Goal: Information Seeking & Learning: Learn about a topic

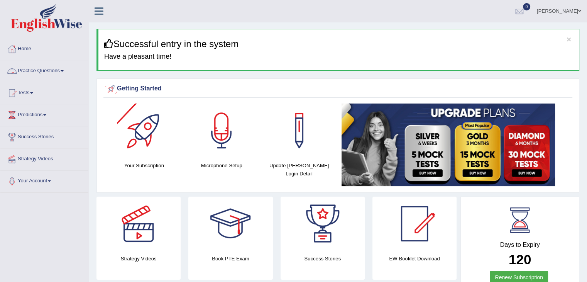
click at [62, 73] on link "Practice Questions" at bounding box center [44, 69] width 88 height 19
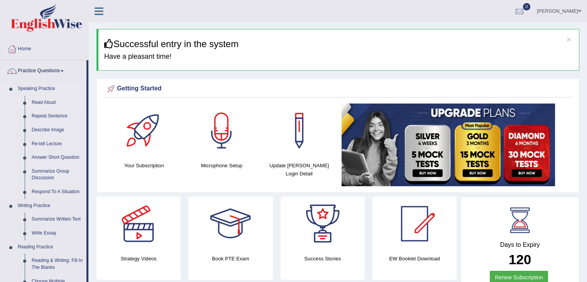
click at [55, 103] on link "Read Aloud" at bounding box center [57, 103] width 58 height 14
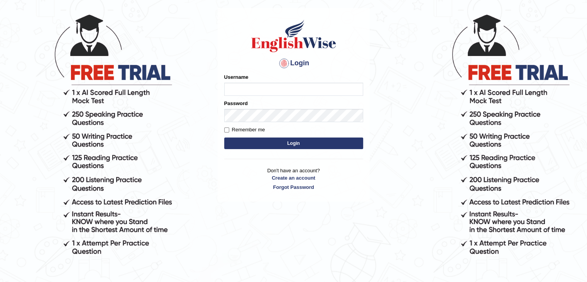
scroll to position [71, 0]
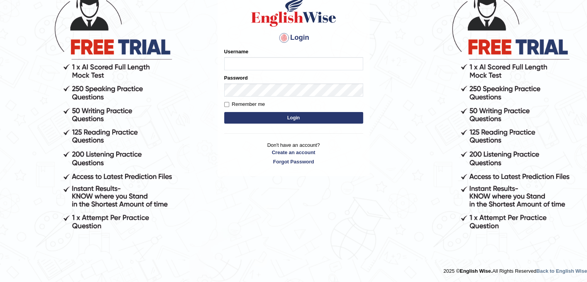
click at [233, 67] on input "Username" at bounding box center [293, 63] width 139 height 13
type input "ajnconcept"
click at [268, 114] on button "Login" at bounding box center [293, 118] width 139 height 12
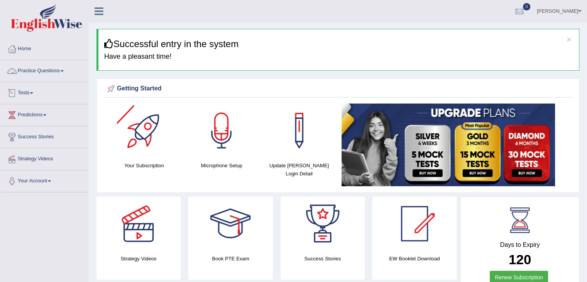
click at [67, 71] on link "Practice Questions" at bounding box center [44, 69] width 88 height 19
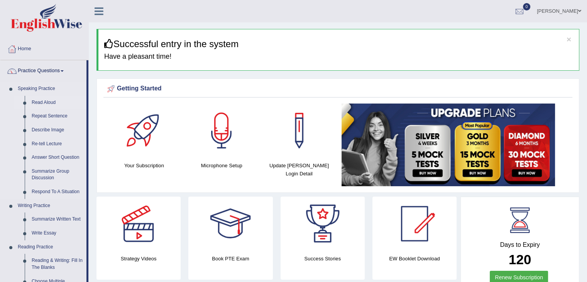
click at [41, 100] on link "Read Aloud" at bounding box center [57, 103] width 58 height 14
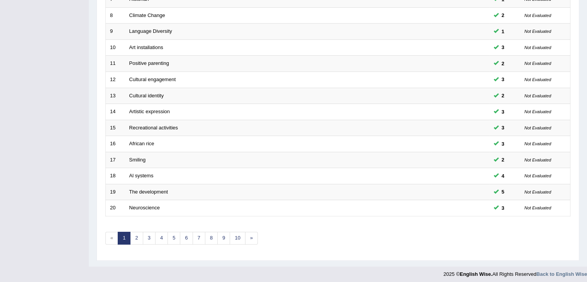
scroll to position [227, 0]
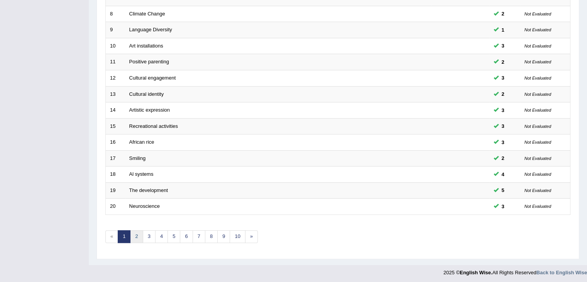
click at [140, 234] on link "2" at bounding box center [136, 236] width 13 height 13
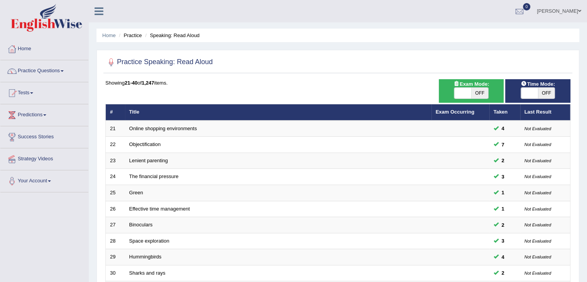
click at [459, 96] on span at bounding box center [462, 93] width 17 height 11
checkbox input "true"
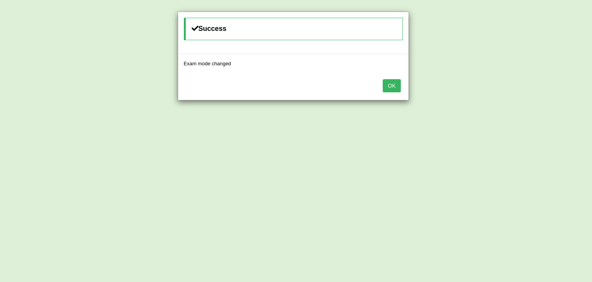
click at [392, 86] on button "OK" at bounding box center [392, 85] width 18 height 13
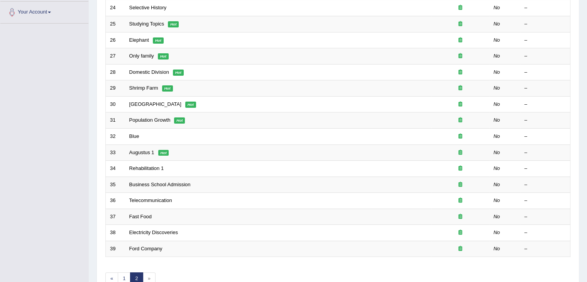
scroll to position [193, 0]
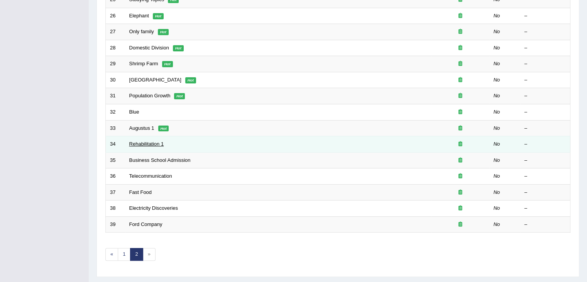
click at [154, 142] on link "Rehabilitation 1" at bounding box center [146, 144] width 35 height 6
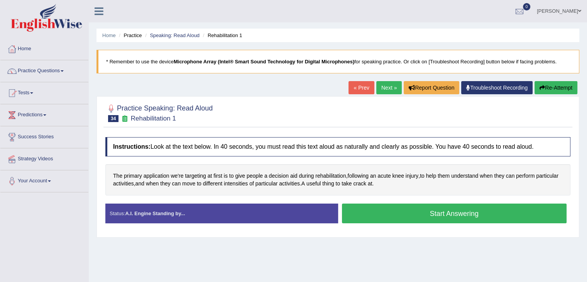
click at [445, 214] on button "Start Answering" at bounding box center [454, 213] width 225 height 20
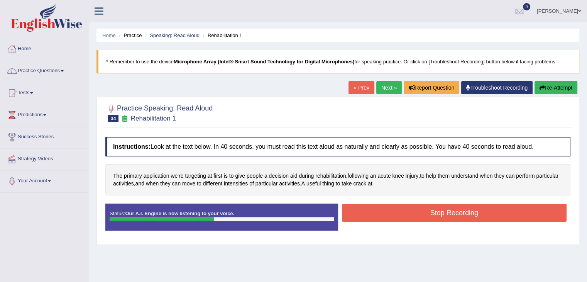
click at [418, 215] on button "Stop Recording" at bounding box center [454, 213] width 225 height 18
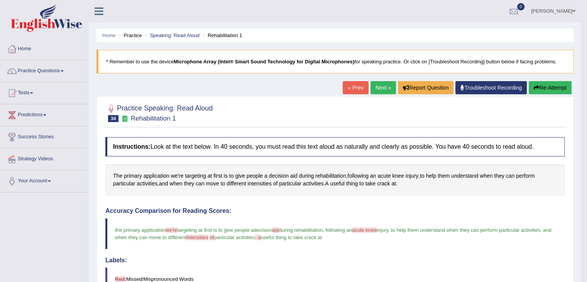
click at [537, 83] on button "Re-Attempt" at bounding box center [549, 87] width 43 height 13
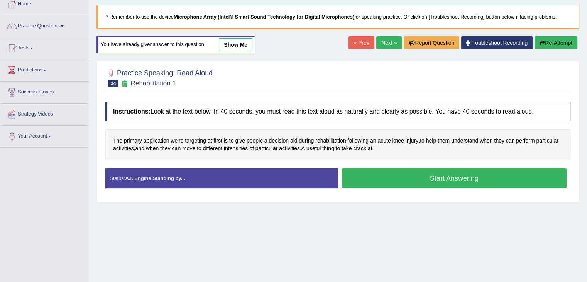
scroll to position [46, 0]
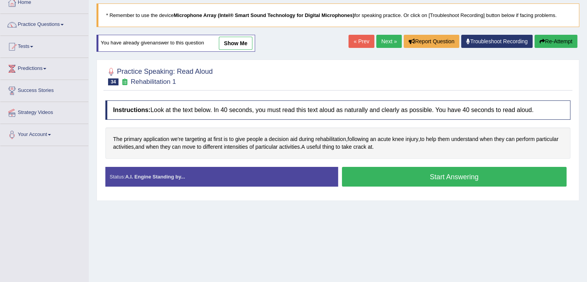
click at [435, 179] on button "Start Answering" at bounding box center [454, 177] width 225 height 20
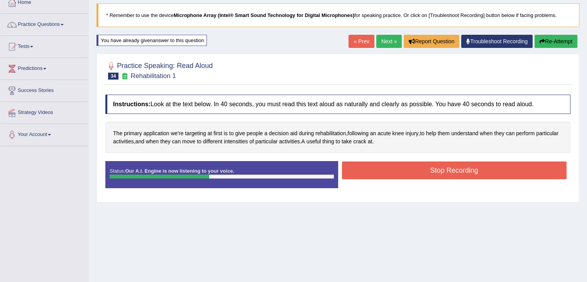
click at [436, 175] on button "Stop Recording" at bounding box center [454, 170] width 225 height 18
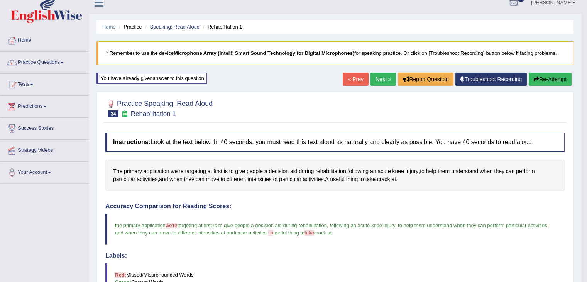
scroll to position [8, 0]
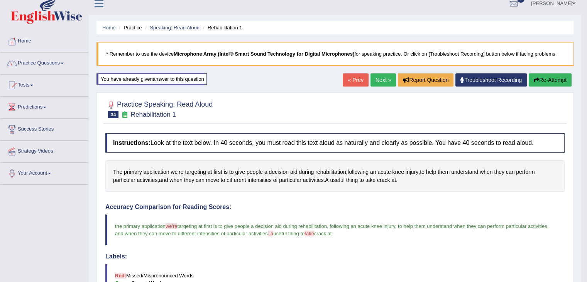
click at [535, 84] on button "Re-Attempt" at bounding box center [549, 79] width 43 height 13
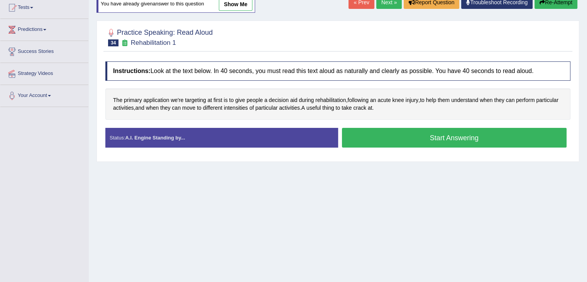
scroll to position [85, 0]
click at [432, 143] on button "Start Answering" at bounding box center [454, 138] width 225 height 20
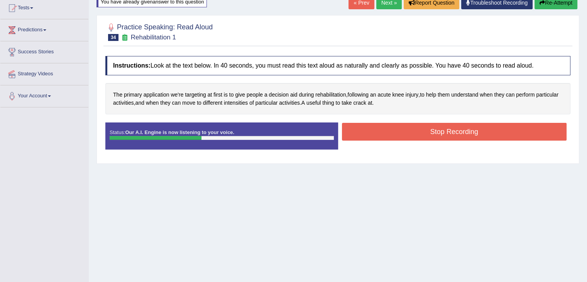
click at [449, 128] on button "Stop Recording" at bounding box center [454, 132] width 225 height 18
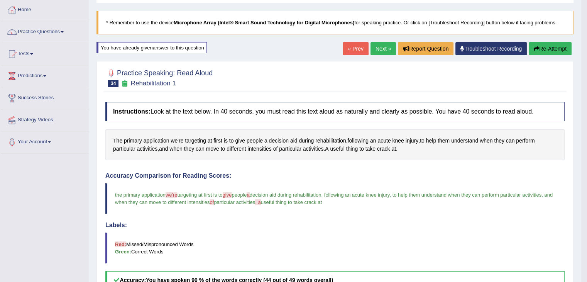
scroll to position [8, 0]
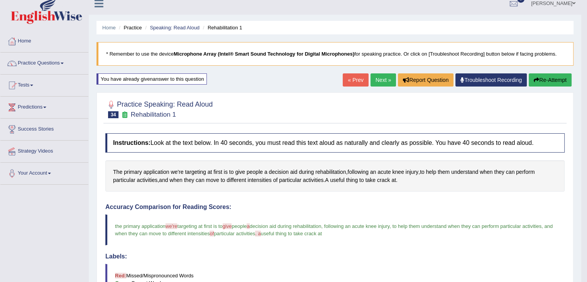
click at [376, 83] on link "Next »" at bounding box center [382, 79] width 25 height 13
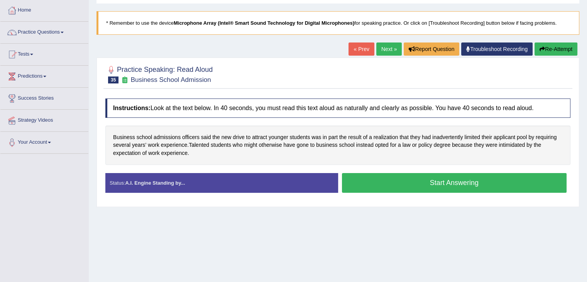
click at [412, 179] on button "Start Answering" at bounding box center [454, 183] width 225 height 20
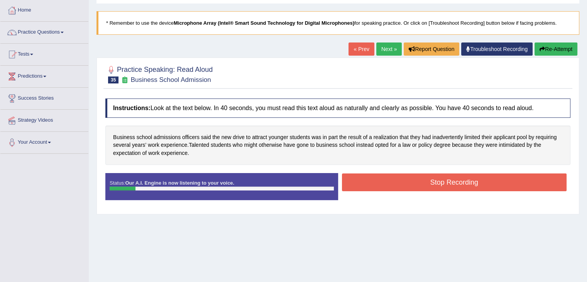
click at [489, 175] on button "Stop Recording" at bounding box center [454, 182] width 225 height 18
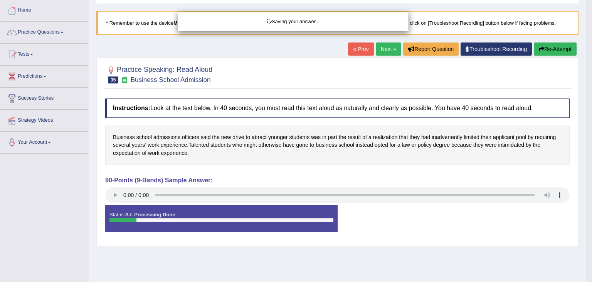
click at [548, 47] on div "Saving your answer..." at bounding box center [296, 141] width 592 height 282
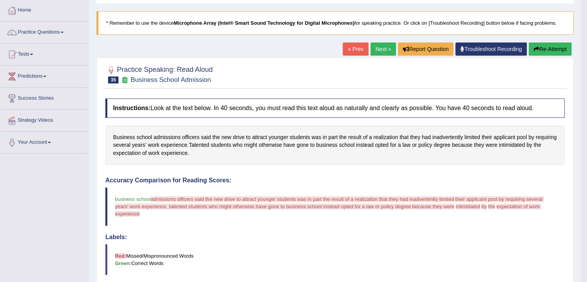
click at [547, 49] on button "Re-Attempt" at bounding box center [549, 48] width 43 height 13
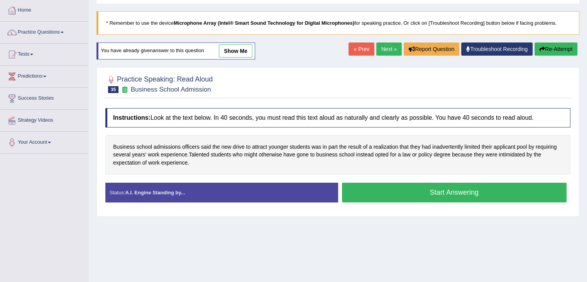
click at [447, 193] on button "Start Answering" at bounding box center [454, 192] width 225 height 20
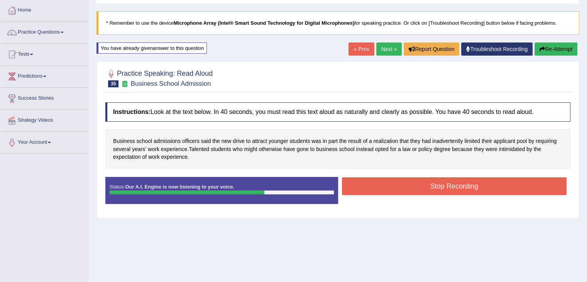
click at [443, 185] on button "Stop Recording" at bounding box center [454, 186] width 225 height 18
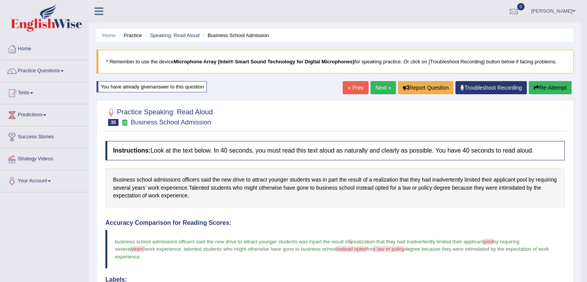
click at [536, 85] on icon "button" at bounding box center [535, 87] width 5 height 5
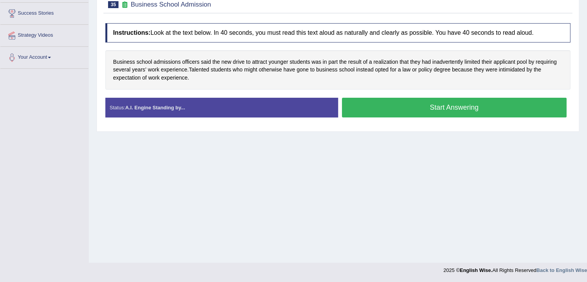
click at [423, 115] on button "Start Answering" at bounding box center [454, 108] width 225 height 20
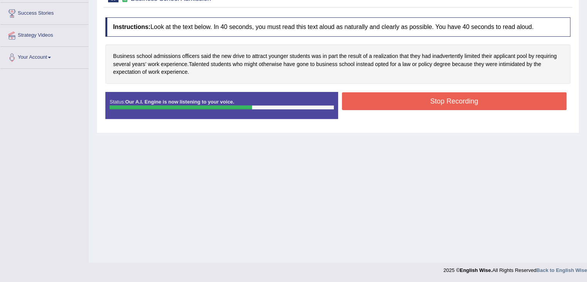
click at [426, 104] on button "Stop Recording" at bounding box center [454, 101] width 225 height 18
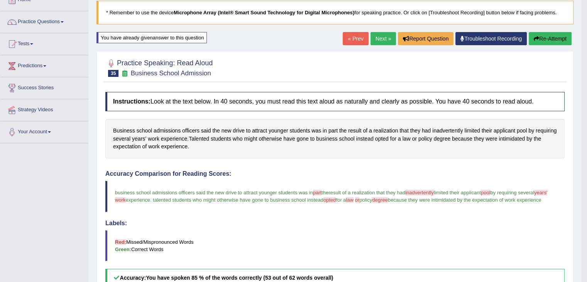
scroll to position [8, 0]
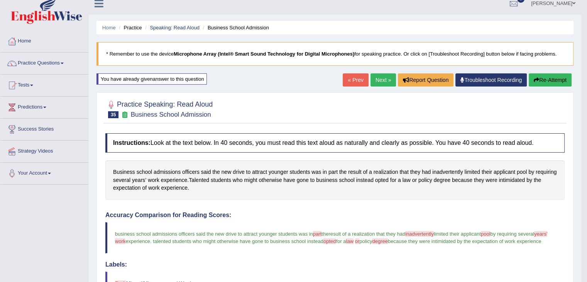
click at [546, 78] on button "Re-Attempt" at bounding box center [549, 79] width 43 height 13
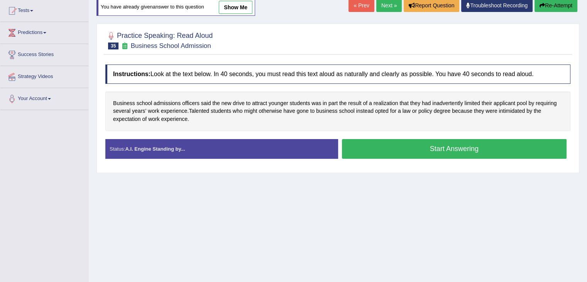
scroll to position [85, 0]
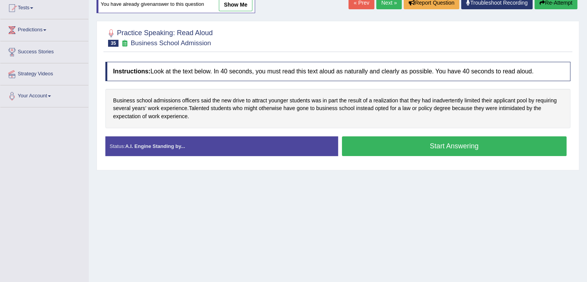
click at [426, 148] on button "Start Answering" at bounding box center [454, 146] width 225 height 20
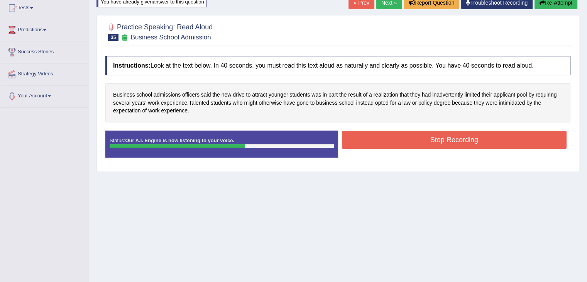
click at [444, 141] on button "Stop Recording" at bounding box center [454, 140] width 225 height 18
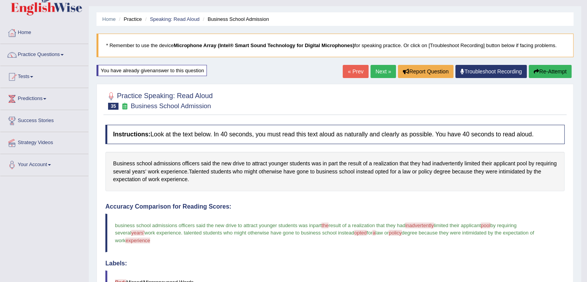
scroll to position [8, 0]
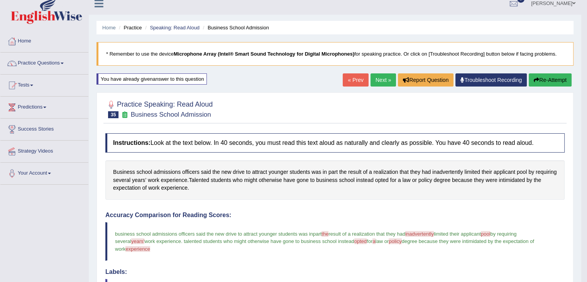
click at [541, 78] on button "Re-Attempt" at bounding box center [549, 79] width 43 height 13
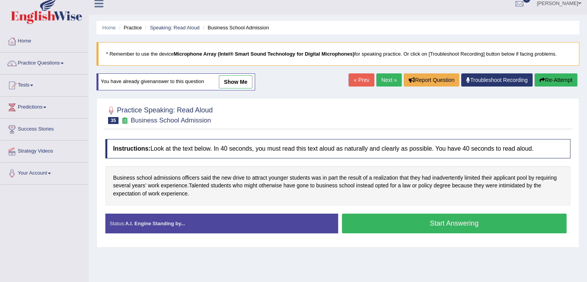
click at [447, 216] on button "Start Answering" at bounding box center [454, 223] width 225 height 20
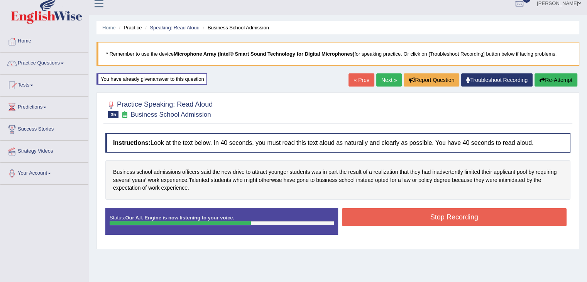
click at [464, 215] on button "Stop Recording" at bounding box center [454, 217] width 225 height 18
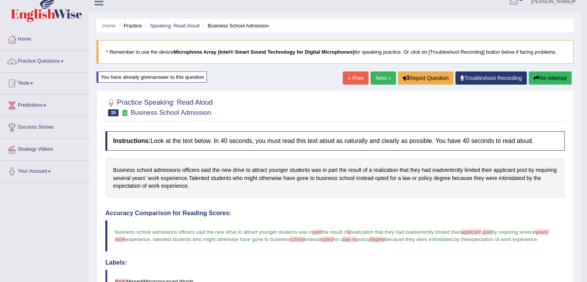
scroll to position [8, 0]
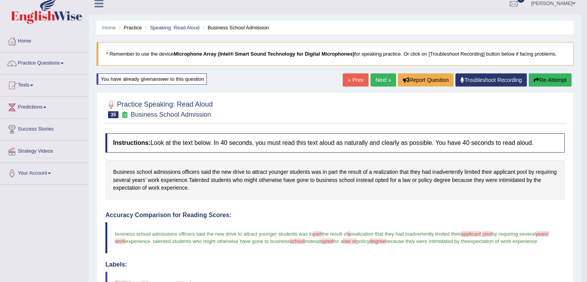
click at [548, 81] on button "Re-Attempt" at bounding box center [549, 79] width 43 height 13
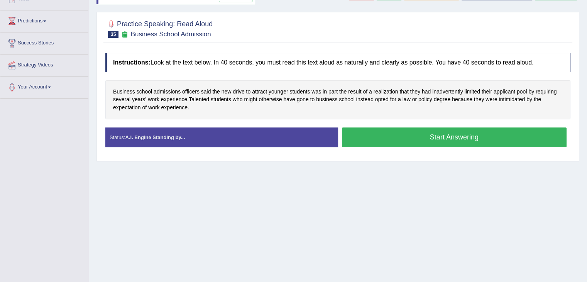
click at [430, 137] on button "Start Answering" at bounding box center [454, 137] width 225 height 20
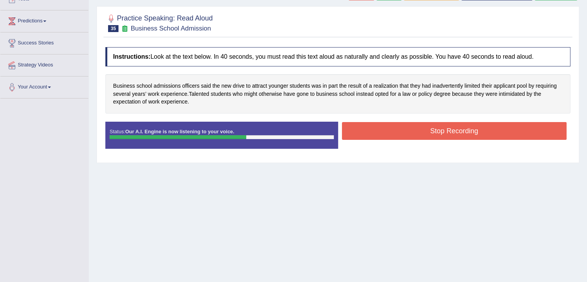
click at [452, 133] on button "Stop Recording" at bounding box center [454, 131] width 225 height 18
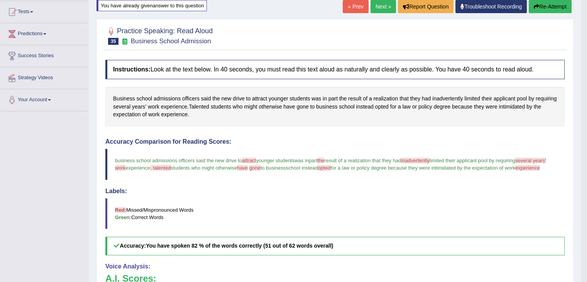
scroll to position [55, 0]
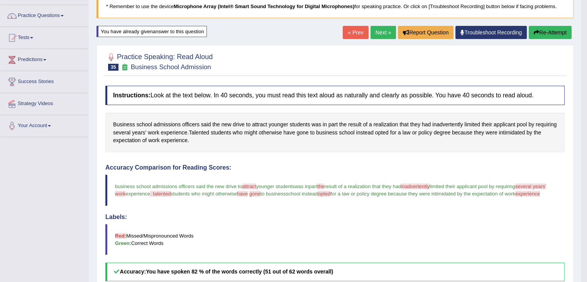
click at [379, 34] on link "Next »" at bounding box center [382, 32] width 25 height 13
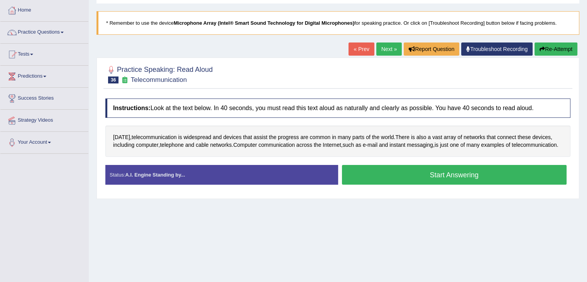
click at [404, 182] on button "Start Answering" at bounding box center [454, 175] width 225 height 20
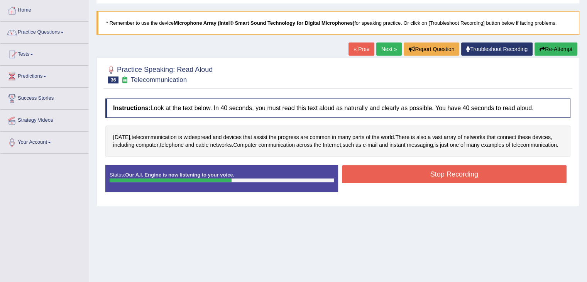
click at [504, 183] on button "Stop Recording" at bounding box center [454, 174] width 225 height 18
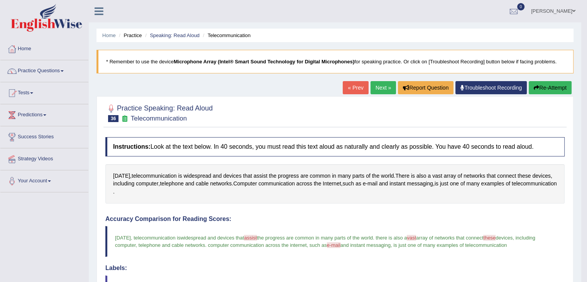
click at [543, 84] on button "Re-Attempt" at bounding box center [549, 87] width 43 height 13
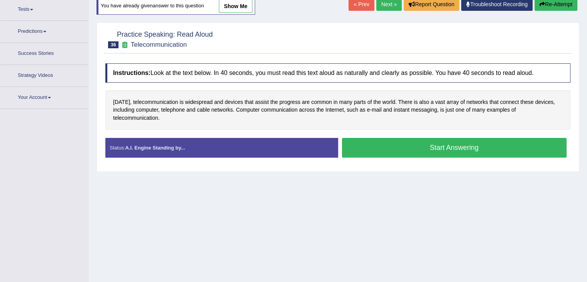
scroll to position [83, 0]
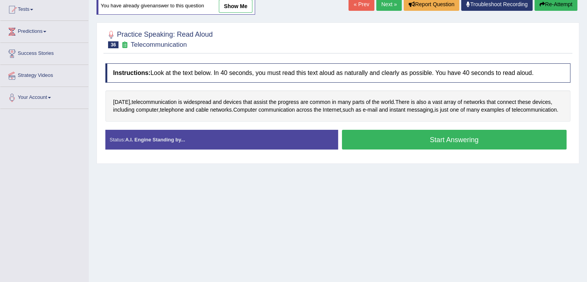
click at [429, 149] on button "Start Answering" at bounding box center [454, 140] width 225 height 20
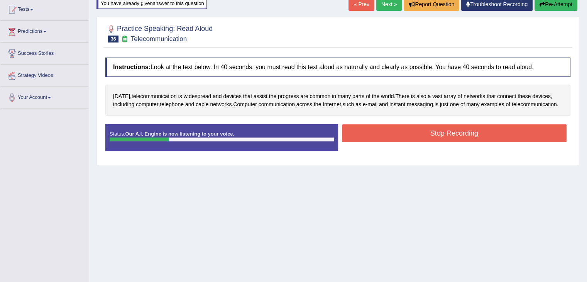
click at [551, 8] on button "Re-Attempt" at bounding box center [555, 4] width 43 height 13
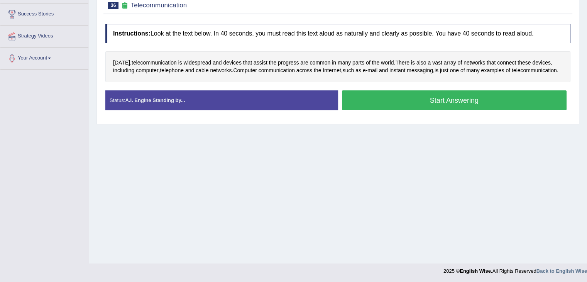
scroll to position [123, 0]
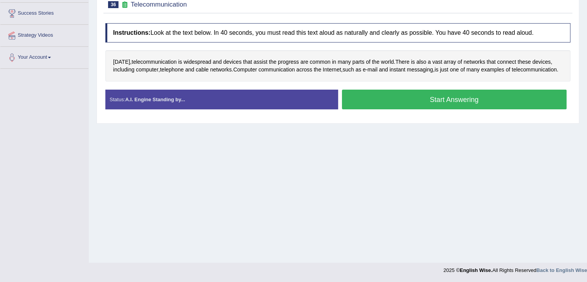
click at [454, 109] on button "Start Answering" at bounding box center [454, 99] width 225 height 20
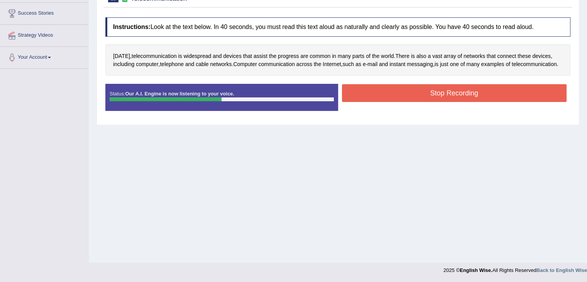
click at [449, 101] on button "Stop Recording" at bounding box center [454, 93] width 225 height 18
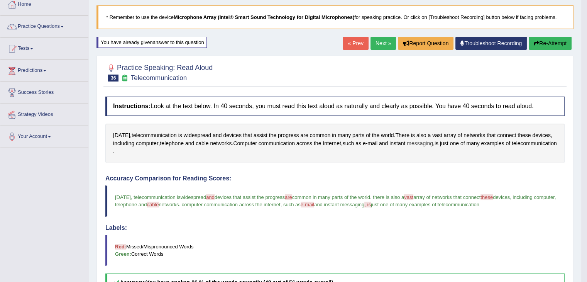
scroll to position [34, 0]
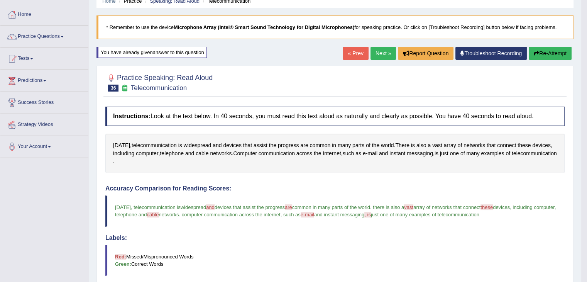
click at [385, 57] on link "Next »" at bounding box center [382, 53] width 25 height 13
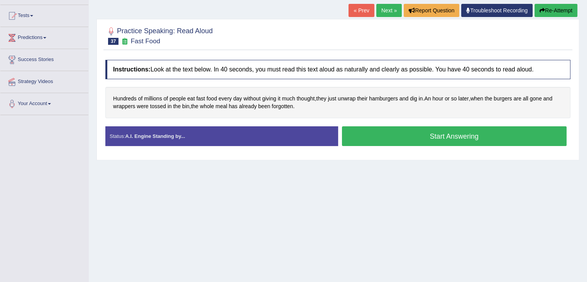
click at [391, 139] on button "Start Answering" at bounding box center [454, 136] width 225 height 20
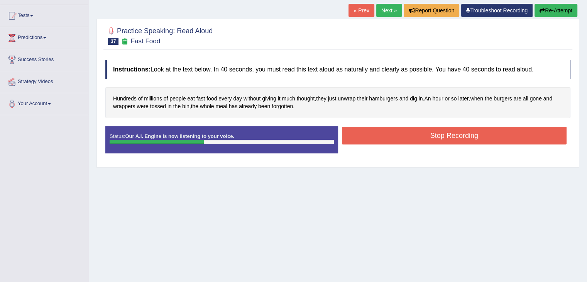
click at [417, 138] on button "Stop Recording" at bounding box center [454, 135] width 225 height 18
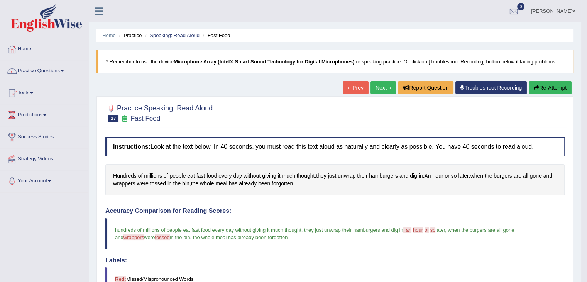
click at [373, 88] on link "Next »" at bounding box center [382, 87] width 25 height 13
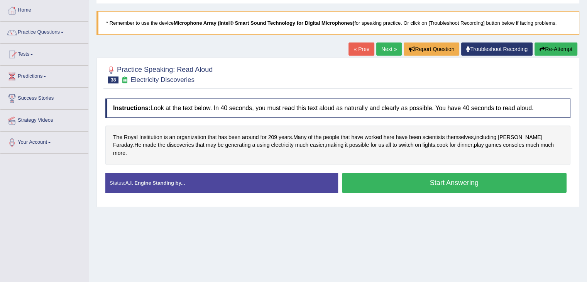
click at [404, 173] on button "Start Answering" at bounding box center [454, 183] width 225 height 20
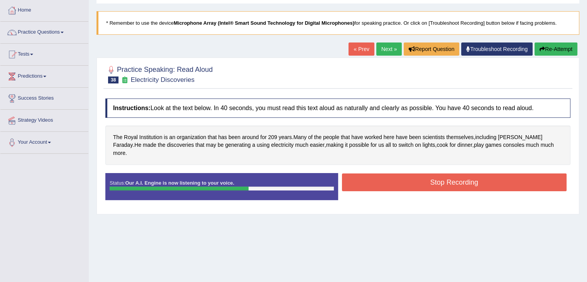
click at [450, 173] on button "Stop Recording" at bounding box center [454, 182] width 225 height 18
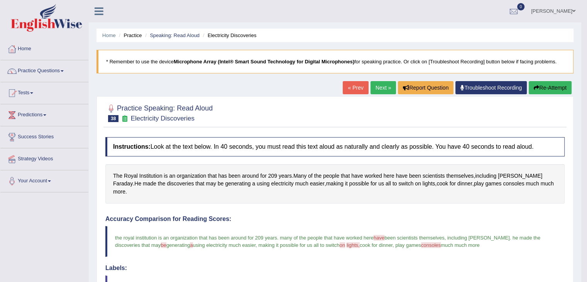
click at [541, 86] on button "Re-Attempt" at bounding box center [549, 87] width 43 height 13
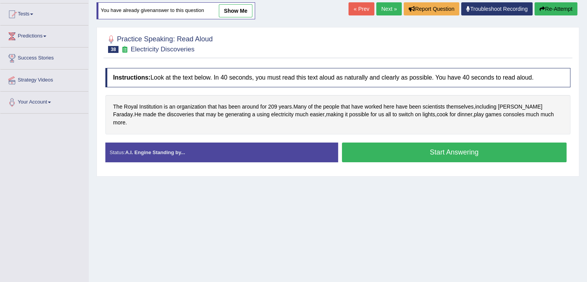
click at [469, 142] on button "Start Answering" at bounding box center [454, 152] width 225 height 20
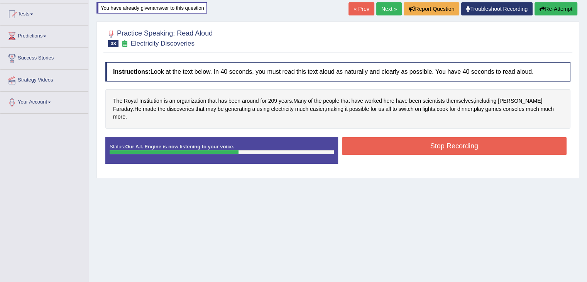
click at [437, 139] on button "Stop Recording" at bounding box center [454, 146] width 225 height 18
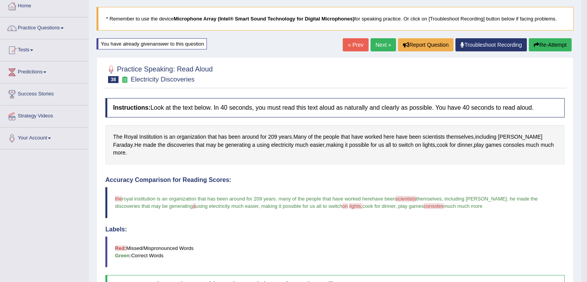
scroll to position [40, 0]
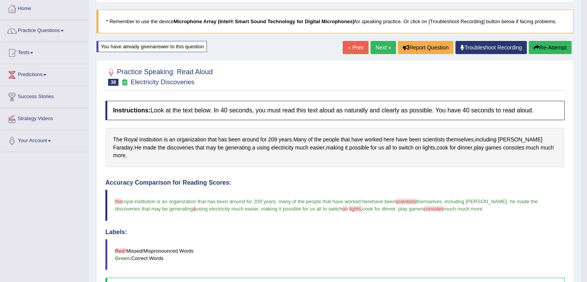
click at [556, 50] on button "Re-Attempt" at bounding box center [549, 47] width 43 height 13
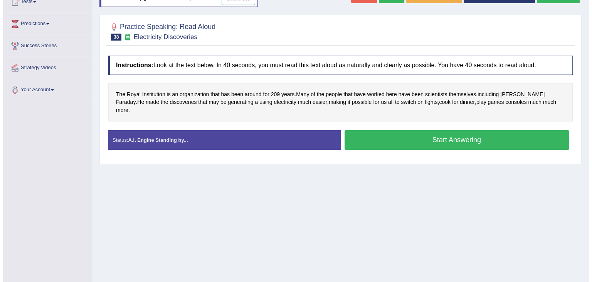
scroll to position [123, 0]
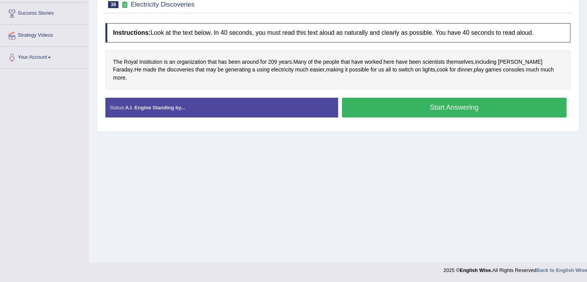
click at [386, 102] on button "Start Answering" at bounding box center [454, 108] width 225 height 20
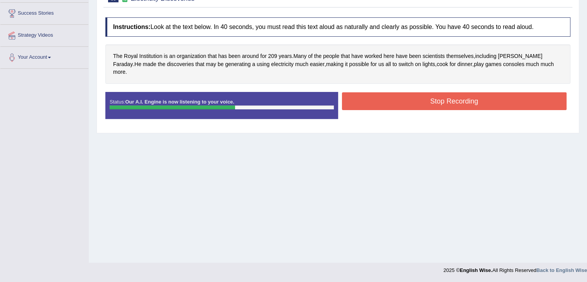
click at [412, 92] on button "Stop Recording" at bounding box center [454, 101] width 225 height 18
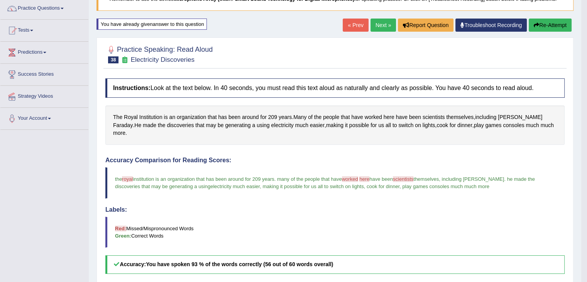
scroll to position [46, 0]
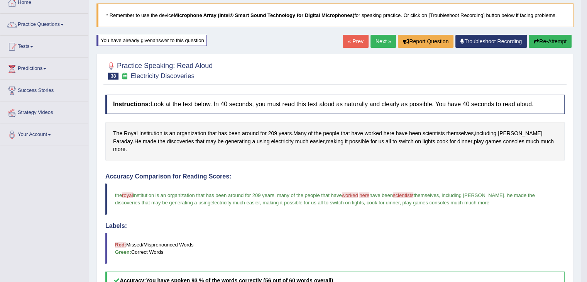
click at [378, 44] on link "Next »" at bounding box center [382, 41] width 25 height 13
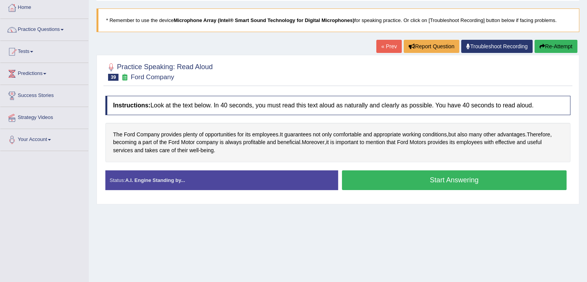
scroll to position [39, 0]
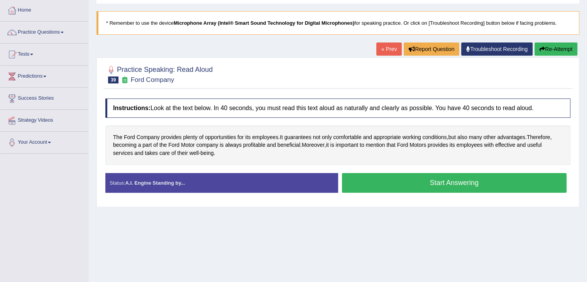
click at [419, 184] on button "Start Answering" at bounding box center [454, 183] width 225 height 20
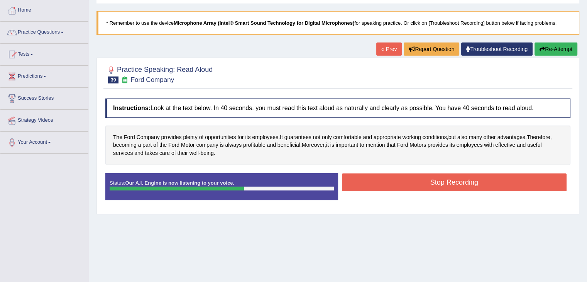
click at [406, 184] on button "Stop Recording" at bounding box center [454, 182] width 225 height 18
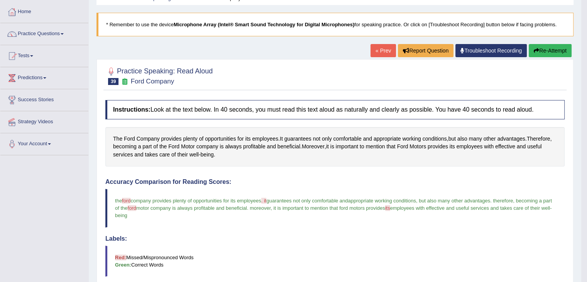
scroll to position [0, 0]
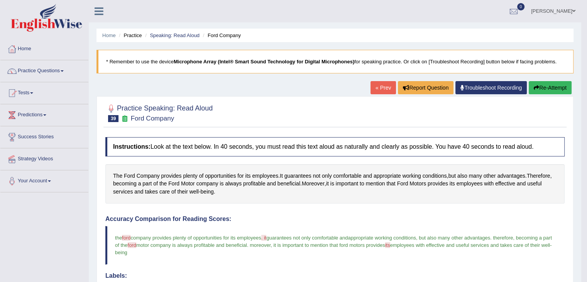
click at [548, 86] on button "Re-Attempt" at bounding box center [549, 87] width 43 height 13
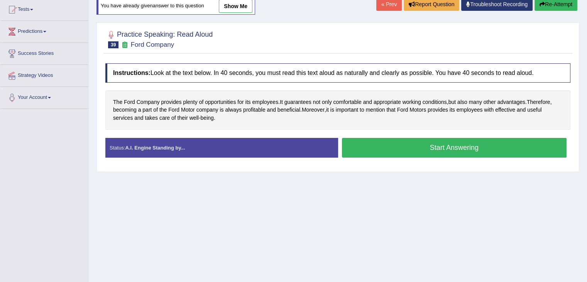
click at [414, 152] on button "Start Answering" at bounding box center [454, 148] width 225 height 20
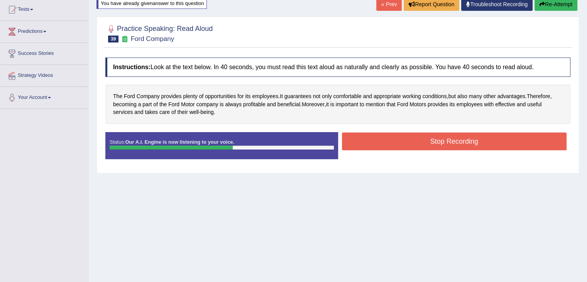
click at [477, 139] on button "Stop Recording" at bounding box center [454, 141] width 225 height 18
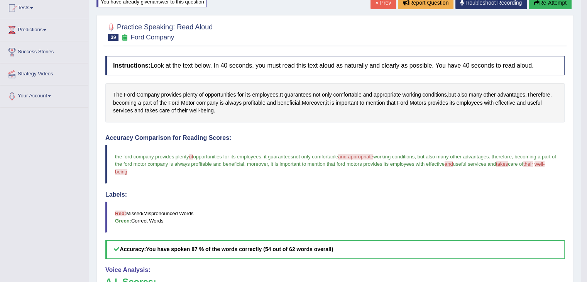
scroll to position [83, 0]
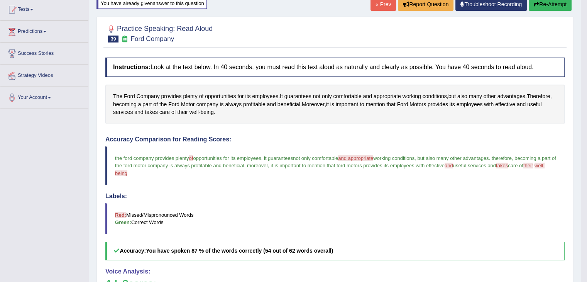
click at [552, 0] on button "Re-Attempt" at bounding box center [549, 4] width 43 height 13
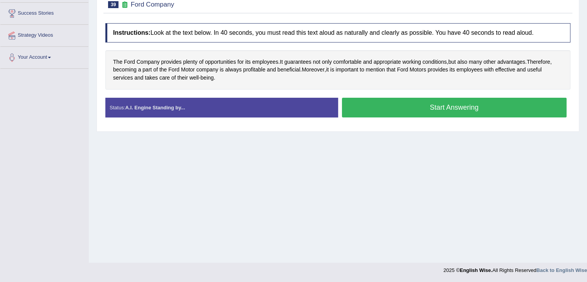
click at [423, 114] on button "Start Answering" at bounding box center [454, 108] width 225 height 20
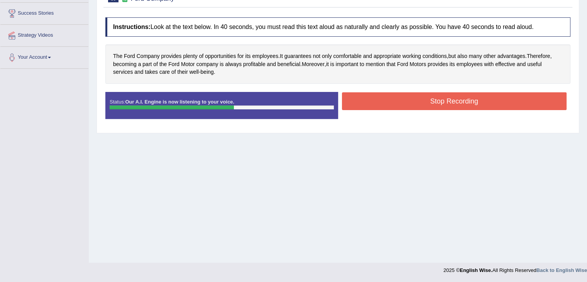
click at [453, 105] on button "Stop Recording" at bounding box center [454, 101] width 225 height 18
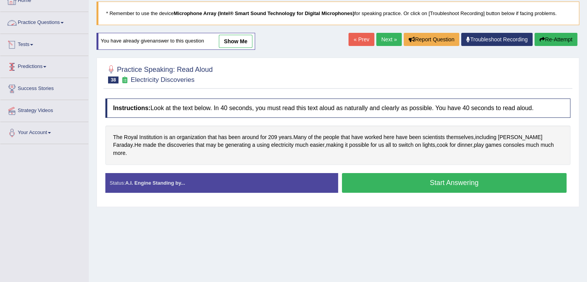
scroll to position [46, 0]
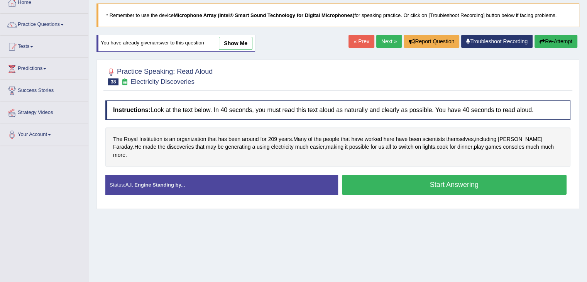
click at [65, 22] on link "Practice Questions" at bounding box center [44, 23] width 88 height 19
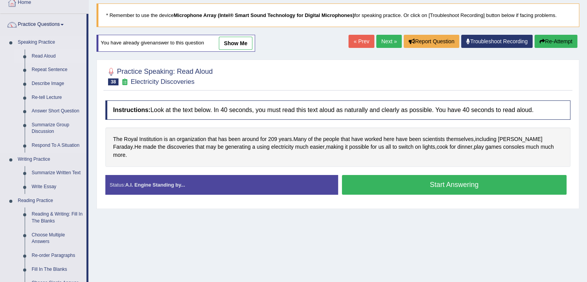
click at [54, 56] on link "Read Aloud" at bounding box center [57, 56] width 58 height 14
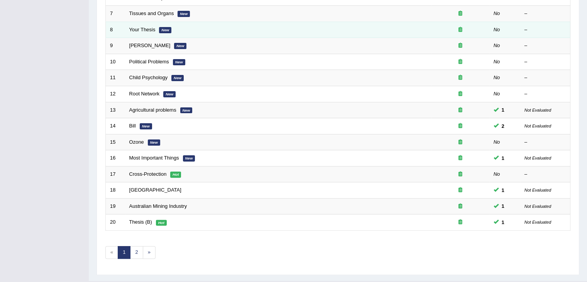
scroll to position [227, 0]
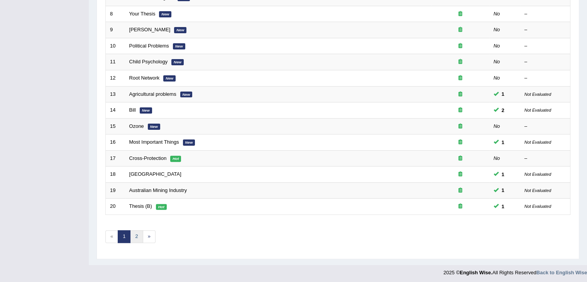
click at [137, 235] on link "2" at bounding box center [136, 236] width 13 height 13
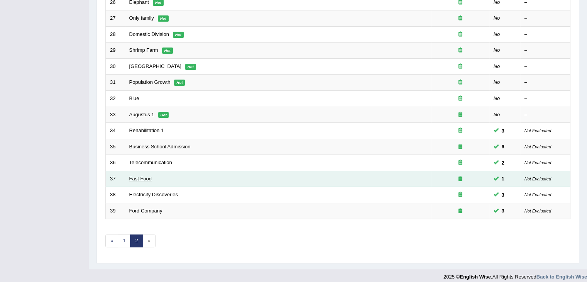
scroll to position [211, 0]
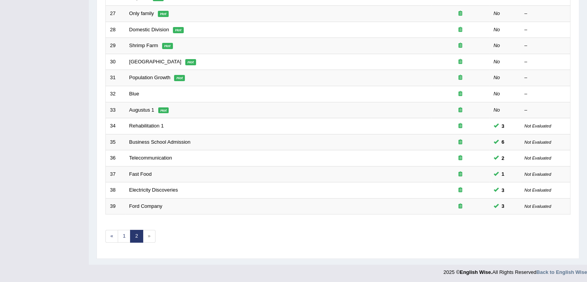
click at [149, 238] on span "»" at bounding box center [149, 235] width 13 height 13
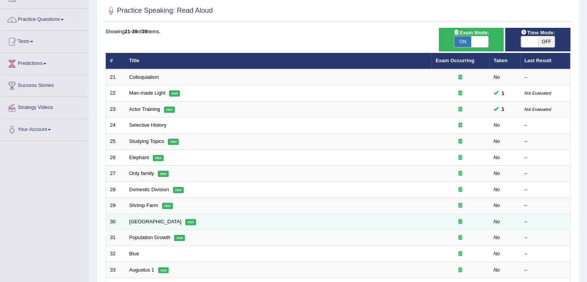
scroll to position [0, 0]
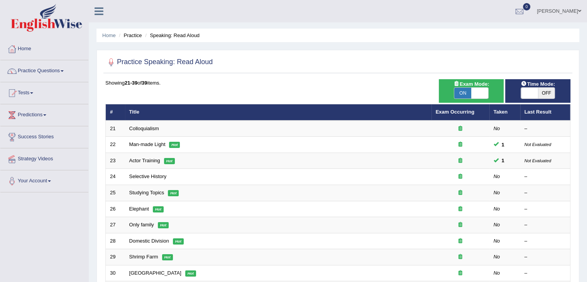
click at [523, 91] on span at bounding box center [529, 93] width 17 height 11
checkbox input "true"
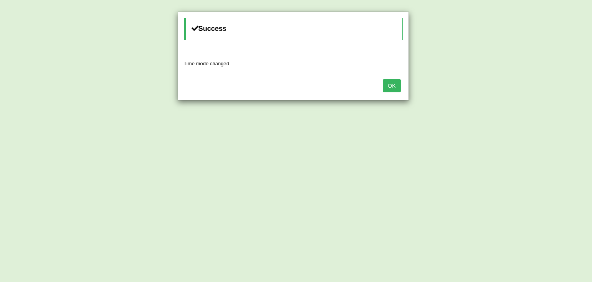
click at [390, 88] on button "OK" at bounding box center [392, 85] width 18 height 13
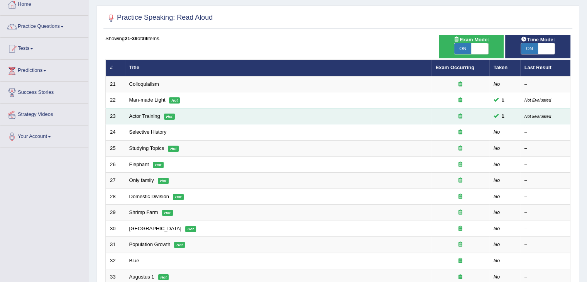
scroll to position [77, 0]
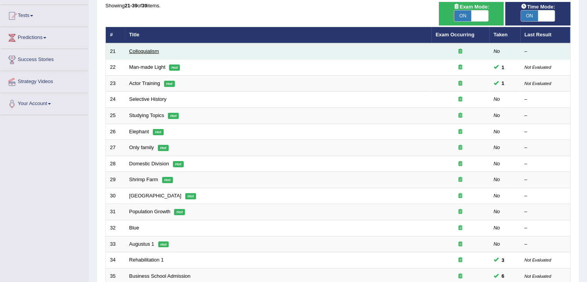
click at [137, 52] on link "Colloquialism" at bounding box center [144, 51] width 30 height 6
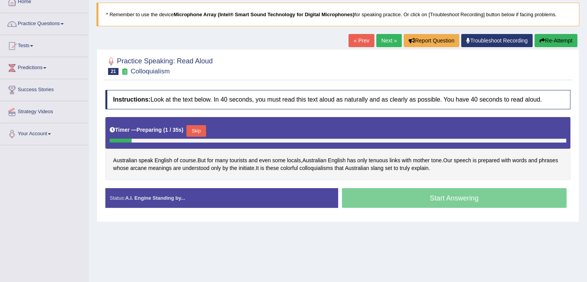
scroll to position [77, 0]
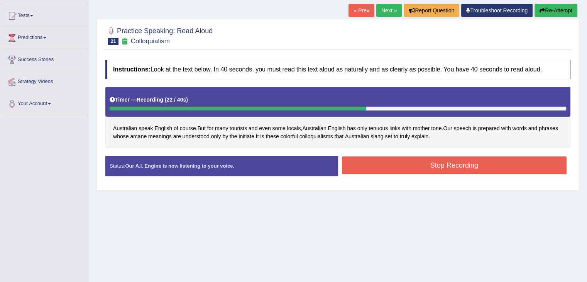
click at [417, 162] on button "Stop Recording" at bounding box center [454, 165] width 225 height 18
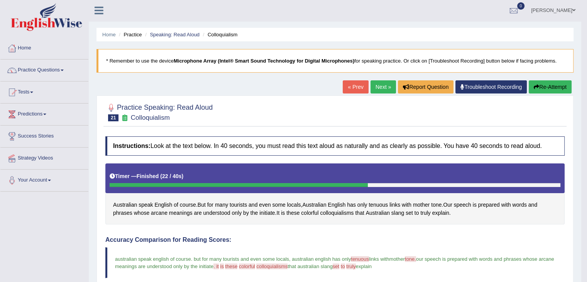
scroll to position [0, 0]
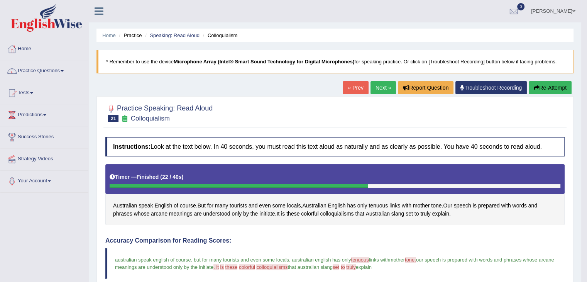
click at [546, 84] on button "Re-Attempt" at bounding box center [549, 87] width 43 height 13
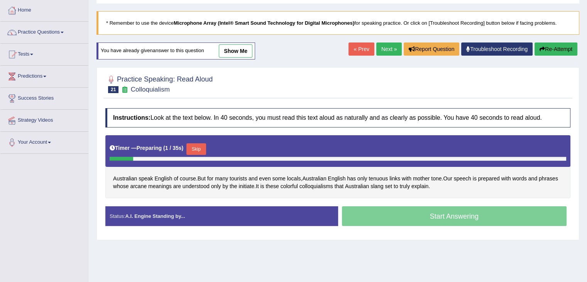
click at [202, 147] on button "Skip" at bounding box center [195, 149] width 19 height 12
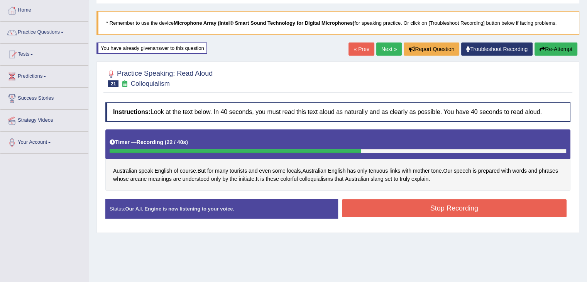
click at [452, 210] on button "Stop Recording" at bounding box center [454, 208] width 225 height 18
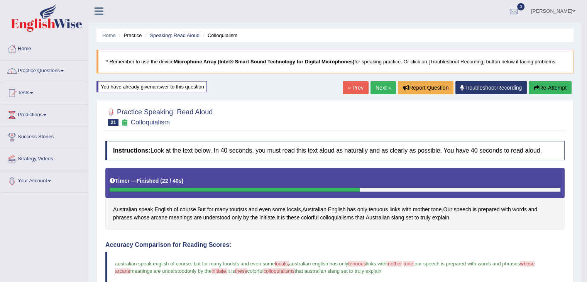
click at [563, 88] on button "Re-Attempt" at bounding box center [549, 87] width 43 height 13
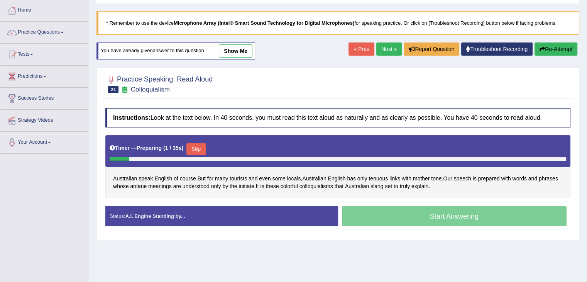
click at [198, 147] on button "Skip" at bounding box center [195, 149] width 19 height 12
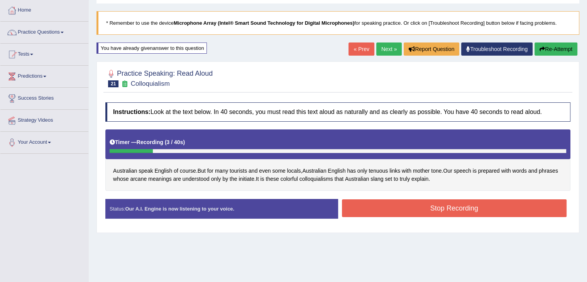
drag, startPoint x: 592, startPoint y: 64, endPoint x: 581, endPoint y: 49, distance: 18.2
click at [565, 45] on button "Re-Attempt" at bounding box center [555, 48] width 43 height 13
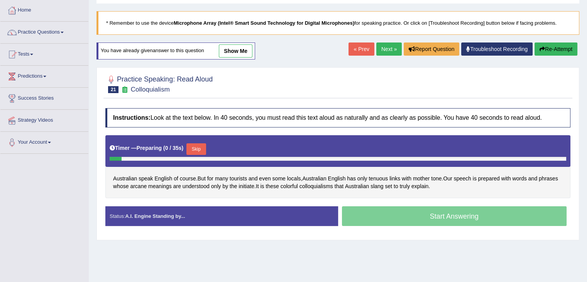
click at [386, 212] on div "Start Answering" at bounding box center [454, 217] width 233 height 22
click at [201, 146] on button "Skip" at bounding box center [195, 149] width 19 height 12
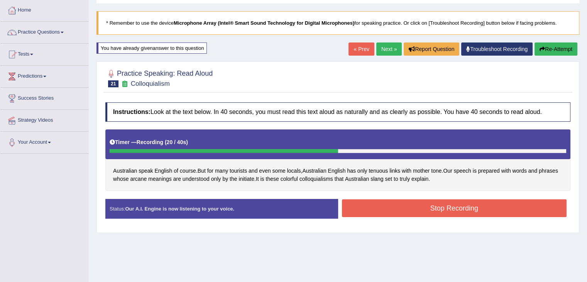
click at [453, 207] on button "Stop Recording" at bounding box center [454, 208] width 225 height 18
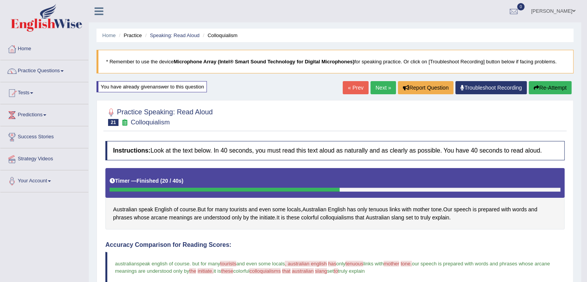
click at [547, 89] on button "Re-Attempt" at bounding box center [549, 87] width 43 height 13
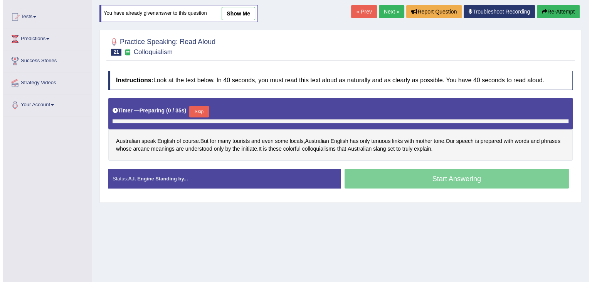
scroll to position [77, 0]
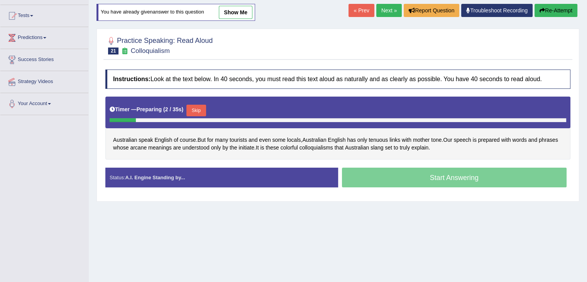
click at [194, 110] on button "Skip" at bounding box center [195, 111] width 19 height 12
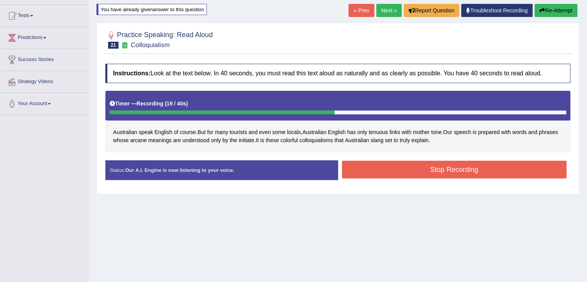
click at [404, 170] on button "Stop Recording" at bounding box center [454, 169] width 225 height 18
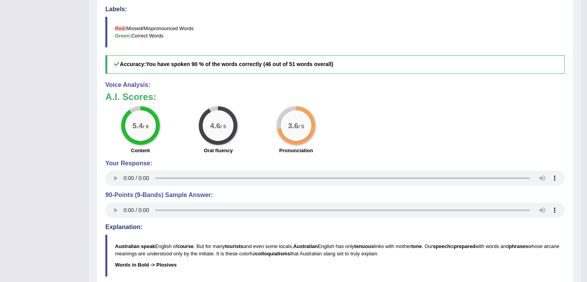
scroll to position [270, 0]
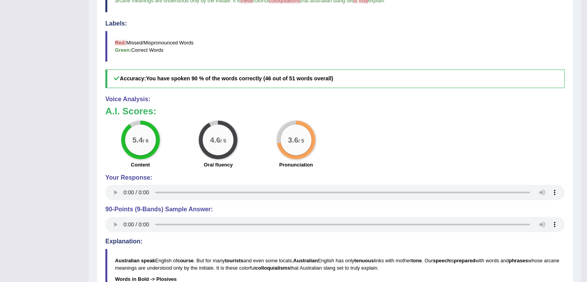
click at [387, 238] on h4 "Explanation:" at bounding box center [334, 241] width 459 height 7
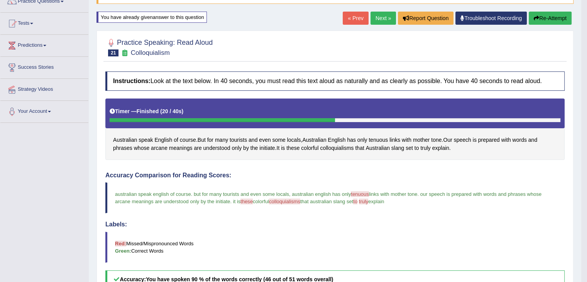
scroll to position [36, 0]
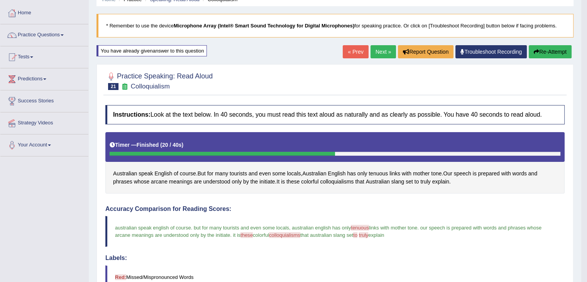
click at [548, 51] on button "Re-Attempt" at bounding box center [549, 51] width 43 height 13
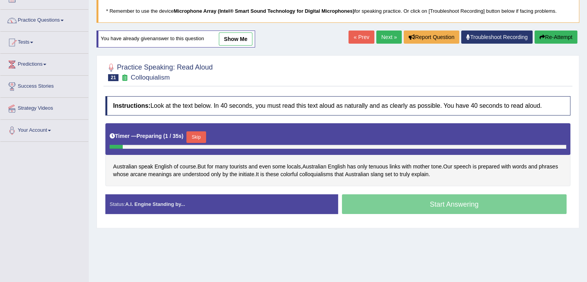
scroll to position [46, 0]
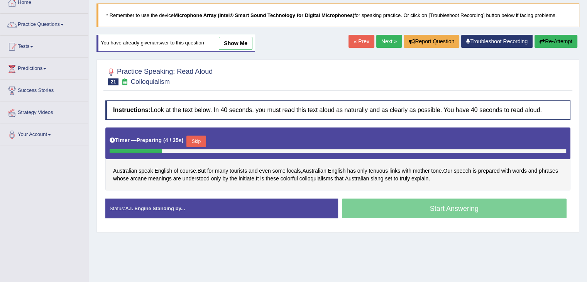
click at [198, 137] on button "Skip" at bounding box center [195, 141] width 19 height 12
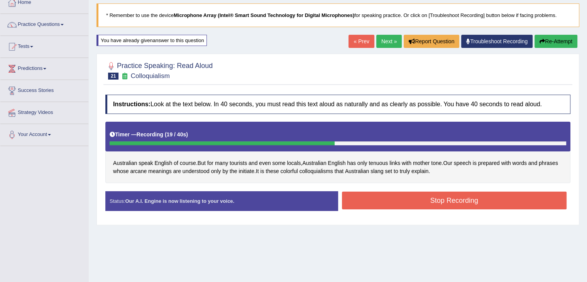
click at [442, 204] on button "Stop Recording" at bounding box center [454, 200] width 225 height 18
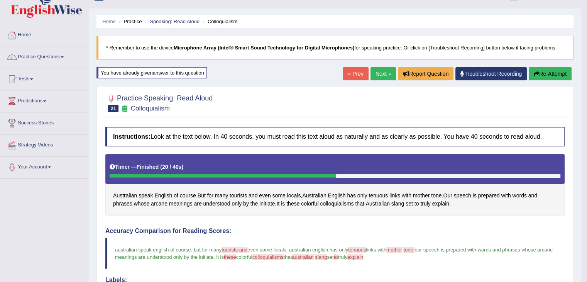
scroll to position [39, 0]
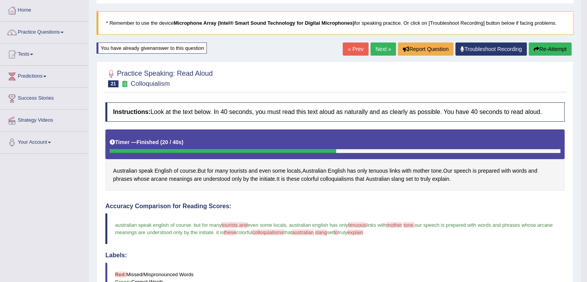
click at [548, 48] on button "Re-Attempt" at bounding box center [549, 48] width 43 height 13
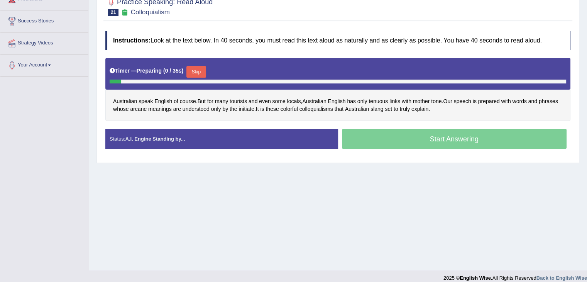
click at [443, 141] on div "Start Answering" at bounding box center [454, 140] width 233 height 22
click at [206, 73] on button "Skip" at bounding box center [195, 72] width 19 height 12
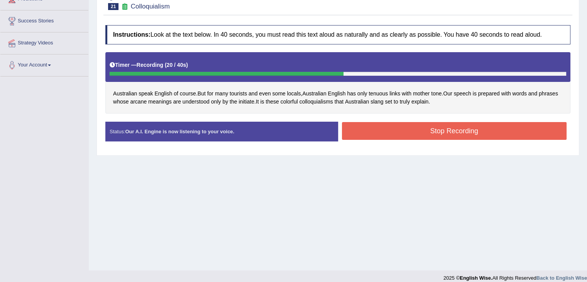
click at [464, 132] on button "Stop Recording" at bounding box center [454, 131] width 225 height 18
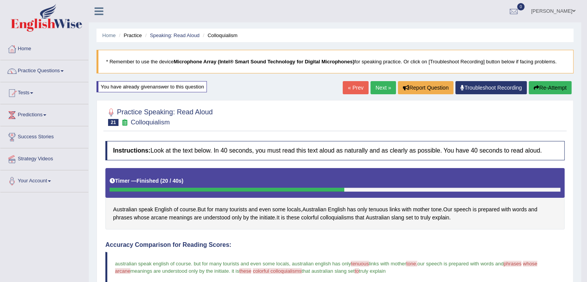
click at [545, 86] on button "Re-Attempt" at bounding box center [549, 87] width 43 height 13
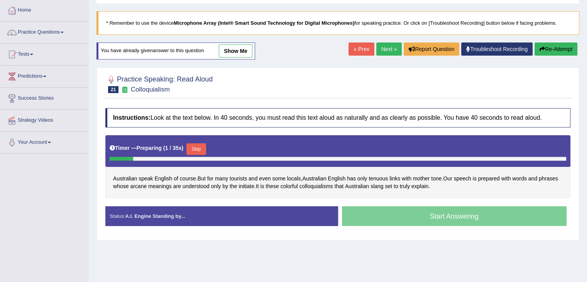
click at [194, 148] on button "Skip" at bounding box center [195, 149] width 19 height 12
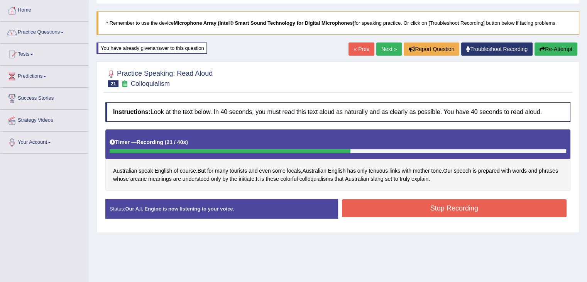
click at [438, 205] on button "Stop Recording" at bounding box center [454, 208] width 225 height 18
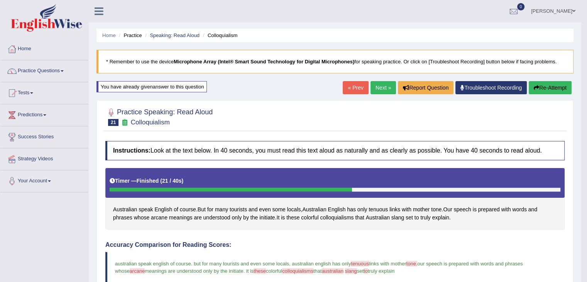
click at [546, 89] on button "Re-Attempt" at bounding box center [549, 87] width 43 height 13
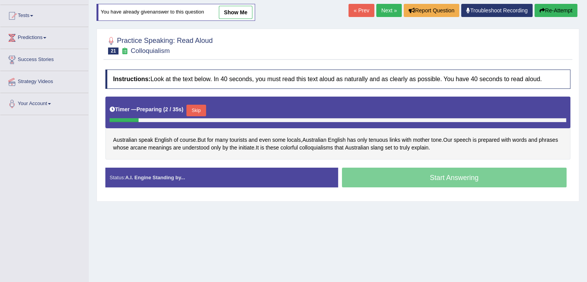
click at [201, 111] on button "Skip" at bounding box center [195, 111] width 19 height 12
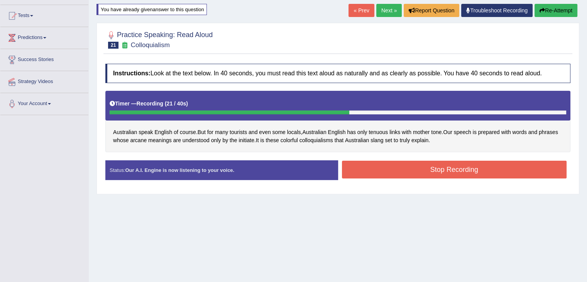
click at [453, 167] on button "Stop Recording" at bounding box center [454, 169] width 225 height 18
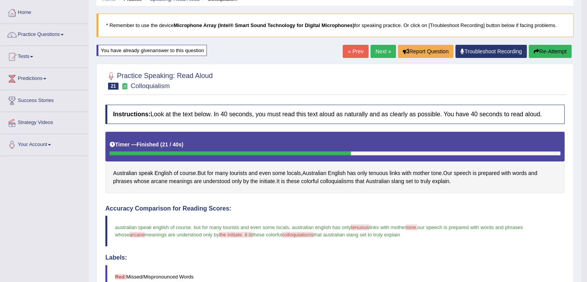
scroll to position [39, 0]
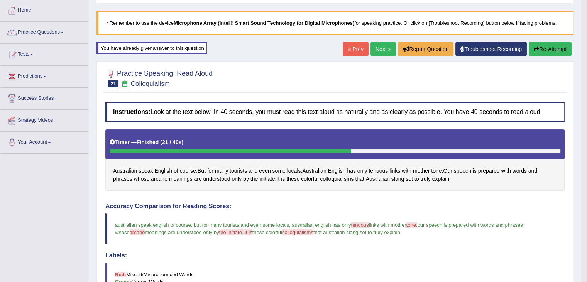
click at [552, 51] on button "Re-Attempt" at bounding box center [549, 48] width 43 height 13
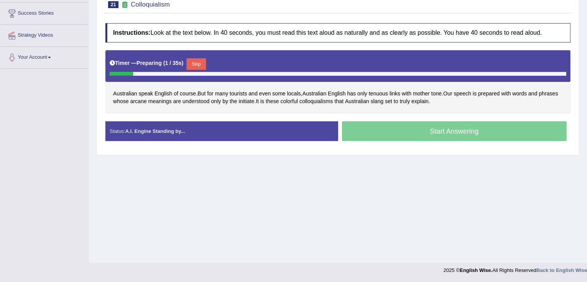
click at [202, 62] on button "Skip" at bounding box center [195, 64] width 19 height 12
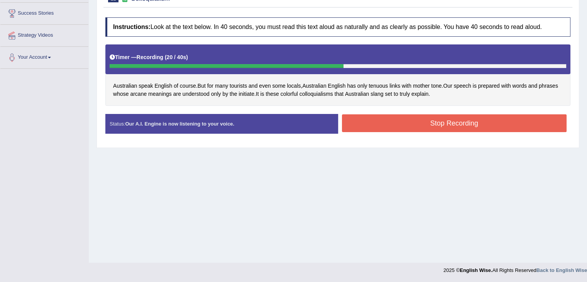
click at [452, 120] on button "Stop Recording" at bounding box center [454, 123] width 225 height 18
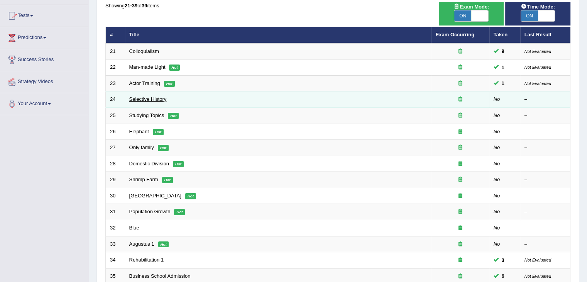
click at [154, 96] on link "Selective History" at bounding box center [147, 99] width 37 height 6
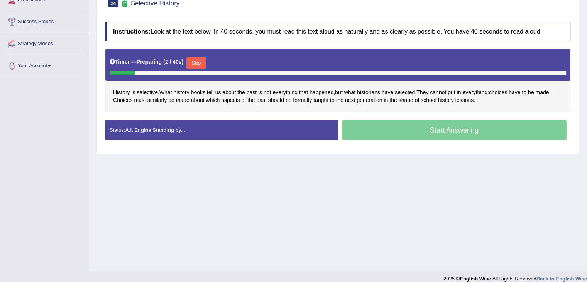
scroll to position [116, 0]
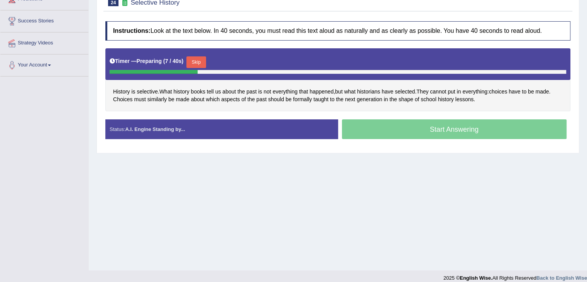
click at [198, 59] on button "Skip" at bounding box center [195, 62] width 19 height 12
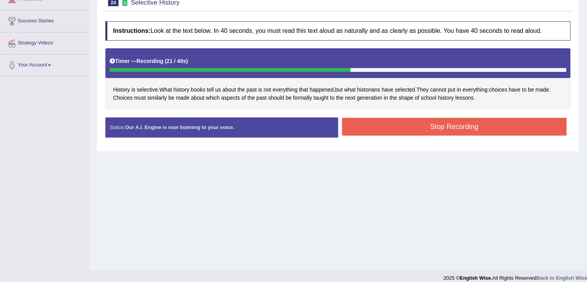
click at [447, 121] on button "Stop Recording" at bounding box center [454, 127] width 225 height 18
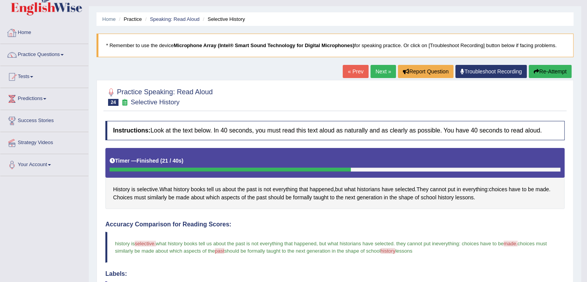
scroll to position [13, 0]
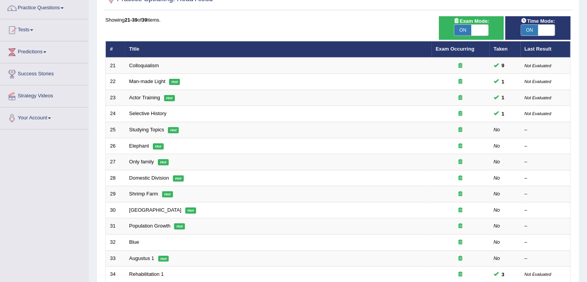
scroll to position [39, 0]
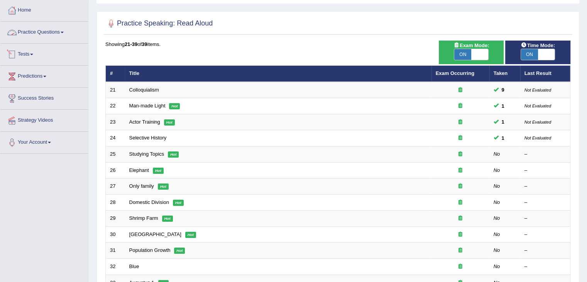
click at [63, 33] on span at bounding box center [62, 33] width 3 height 2
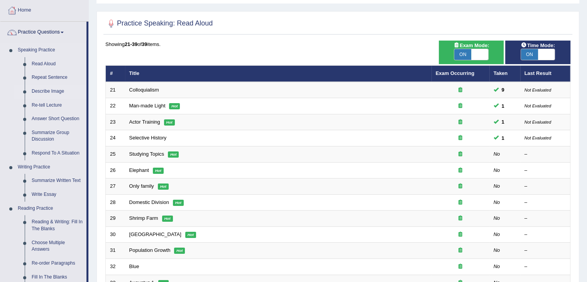
click at [52, 88] on link "Describe Image" at bounding box center [57, 91] width 58 height 14
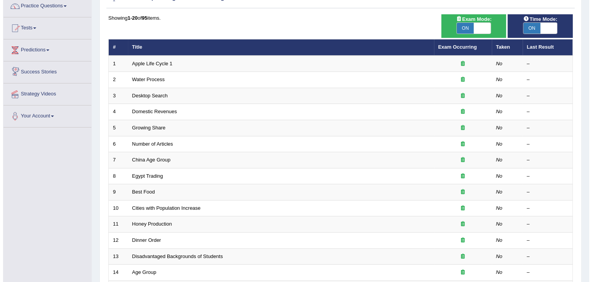
scroll to position [77, 0]
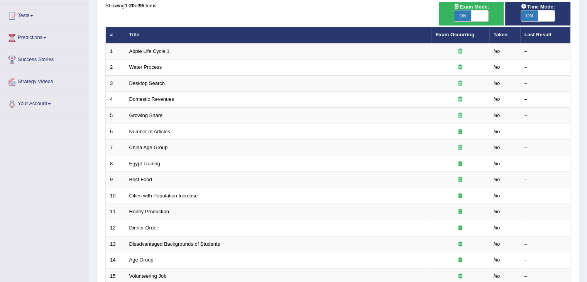
click at [548, 20] on span at bounding box center [546, 15] width 17 height 11
checkbox input "false"
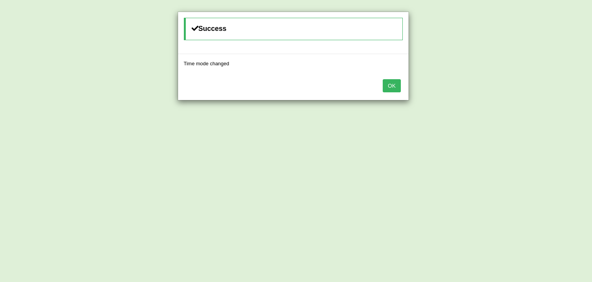
click at [392, 88] on button "OK" at bounding box center [392, 85] width 18 height 13
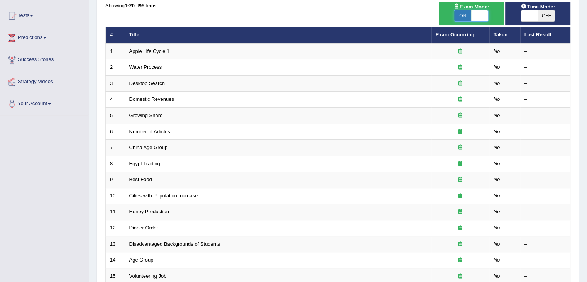
click at [477, 14] on span at bounding box center [479, 15] width 17 height 11
checkbox input "false"
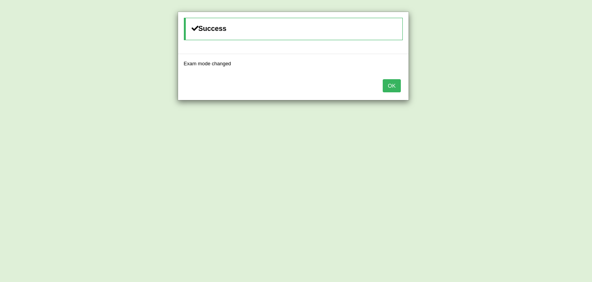
click at [395, 83] on button "OK" at bounding box center [392, 85] width 18 height 13
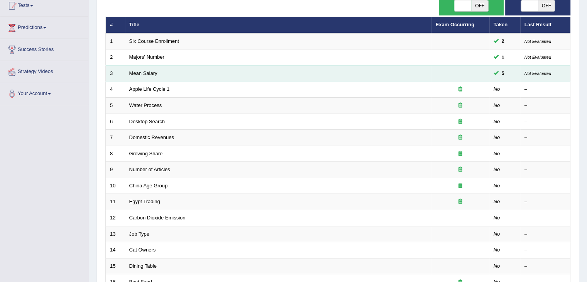
scroll to position [77, 0]
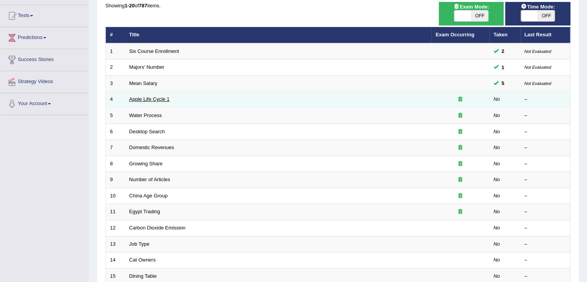
click at [149, 98] on link "Apple Life Cycle 1" at bounding box center [149, 99] width 40 height 6
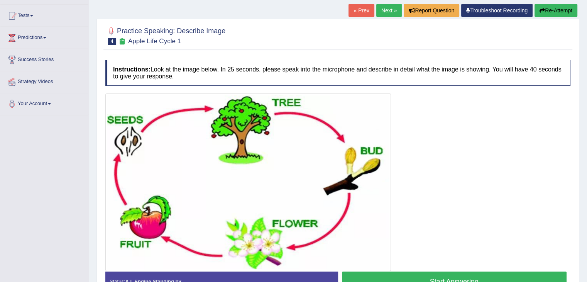
scroll to position [116, 0]
